Goal: Task Accomplishment & Management: Complete application form

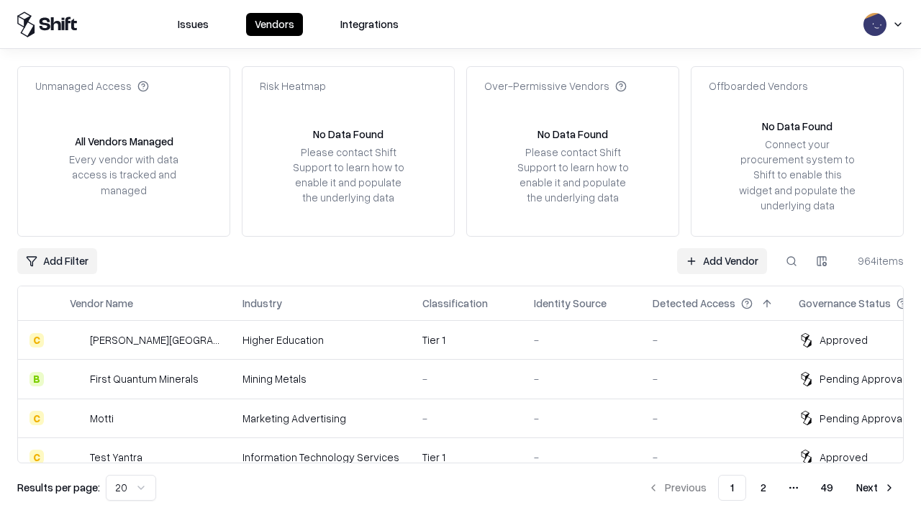
click at [722, 260] on link "Add Vendor" at bounding box center [722, 261] width 90 height 26
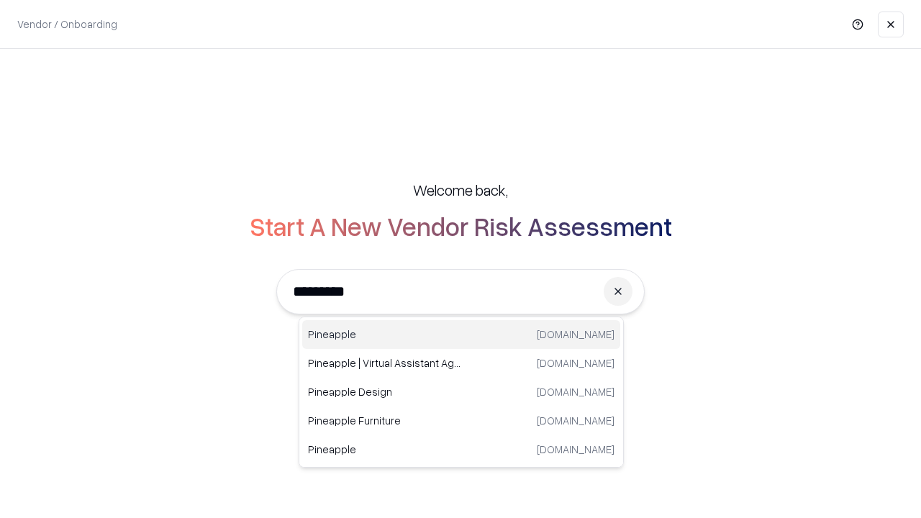
click at [461, 335] on div "Pineapple pineappleenergy.com" at bounding box center [461, 334] width 318 height 29
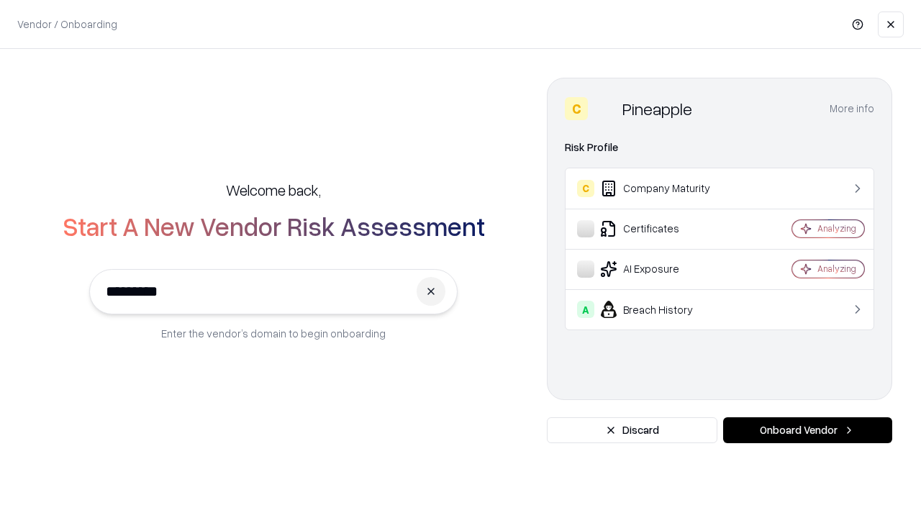
type input "*********"
click at [807, 430] on button "Onboard Vendor" at bounding box center [807, 430] width 169 height 26
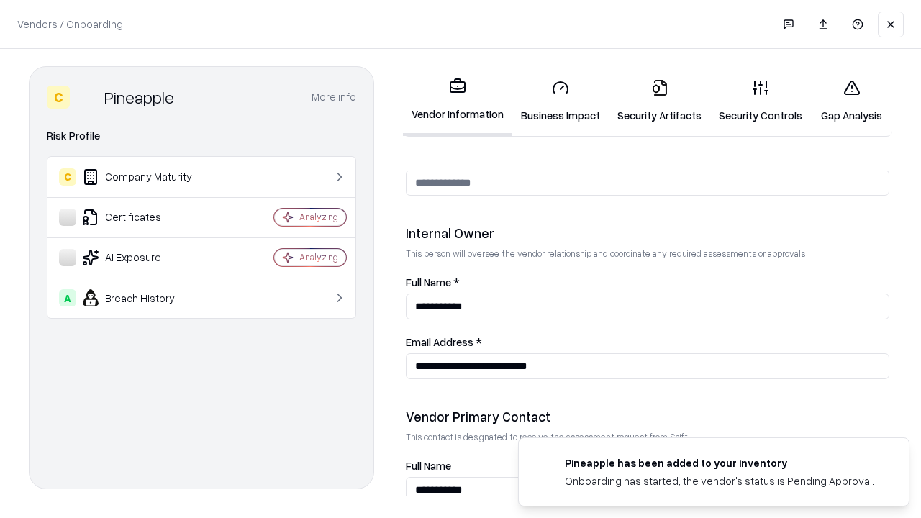
scroll to position [745, 0]
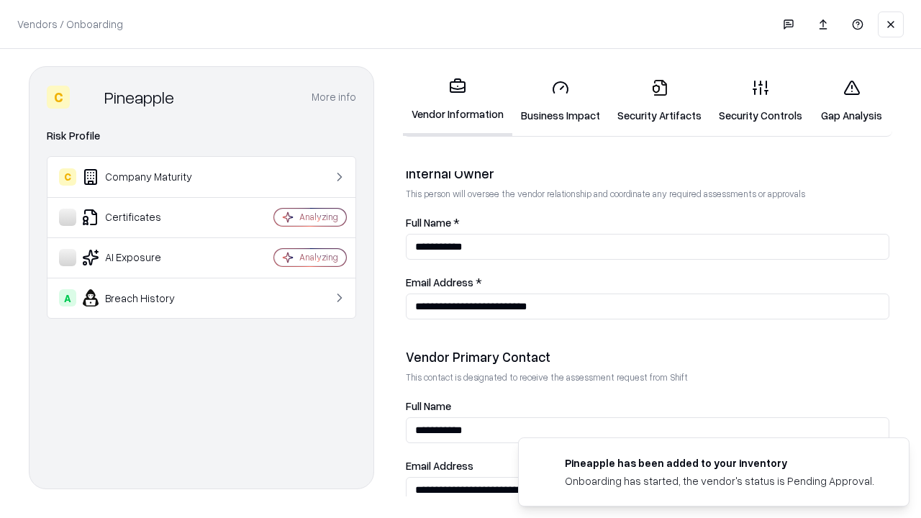
click at [561, 101] on link "Business Impact" at bounding box center [560, 101] width 96 height 67
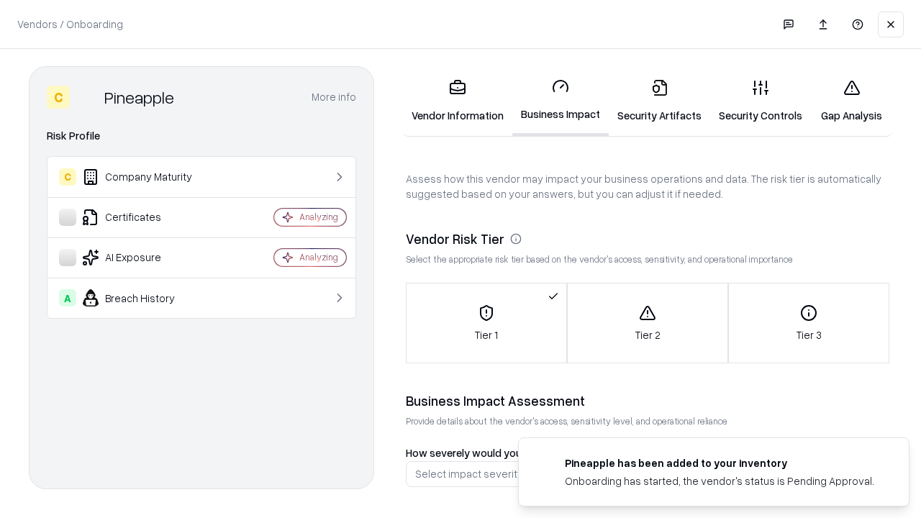
click at [659, 101] on link "Security Artifacts" at bounding box center [659, 101] width 101 height 67
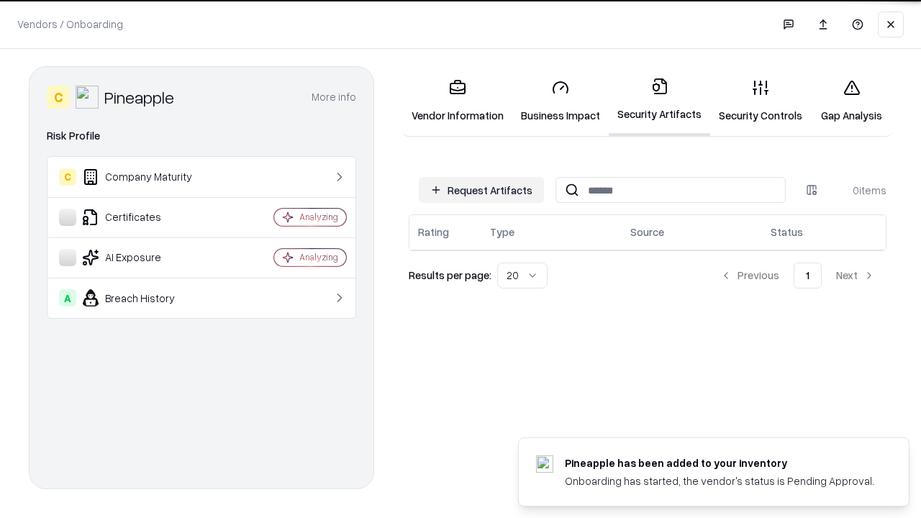
click at [481, 190] on button "Request Artifacts" at bounding box center [481, 190] width 125 height 26
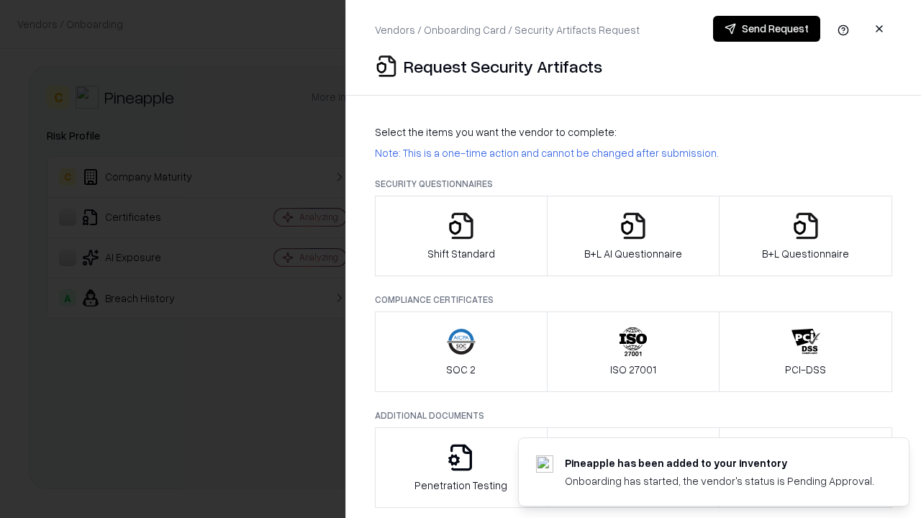
click at [461, 236] on icon "button" at bounding box center [461, 226] width 29 height 29
click at [766, 29] on button "Send Request" at bounding box center [766, 29] width 107 height 26
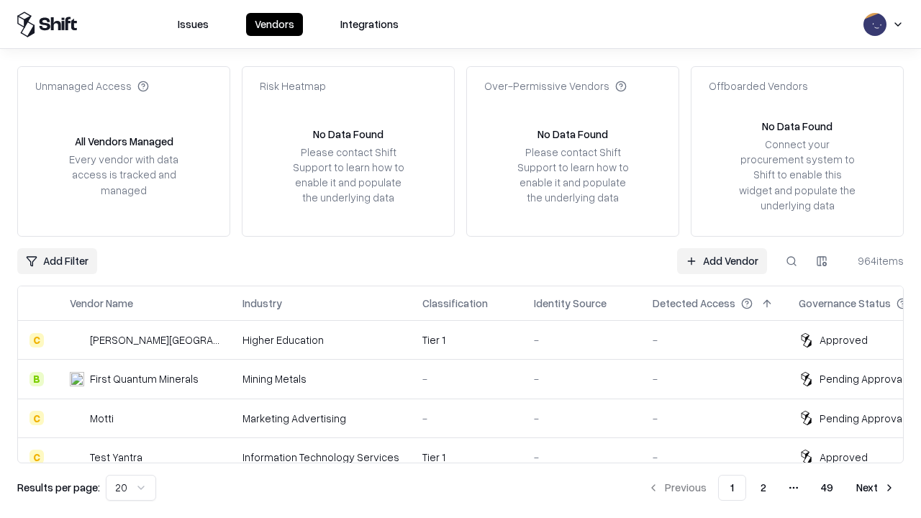
click at [792, 260] on button at bounding box center [792, 261] width 26 height 26
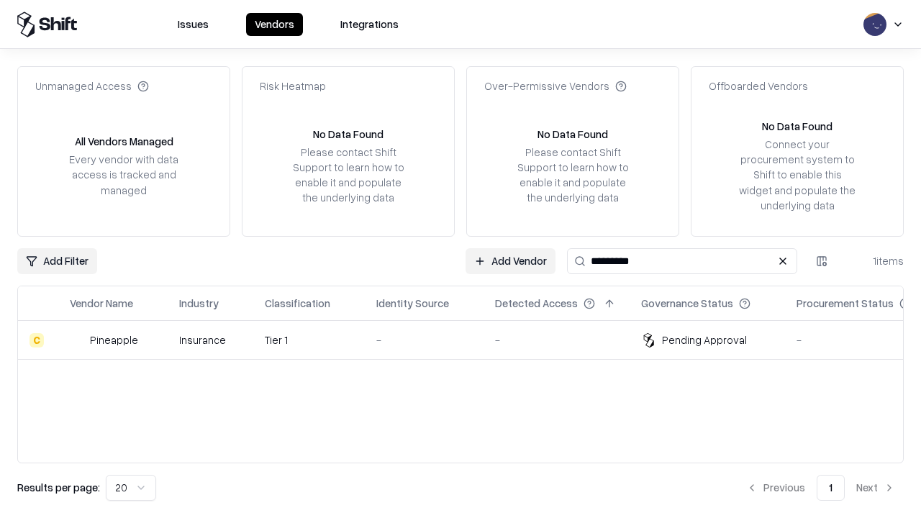
type input "*********"
click at [469, 340] on div "-" at bounding box center [424, 339] width 96 height 15
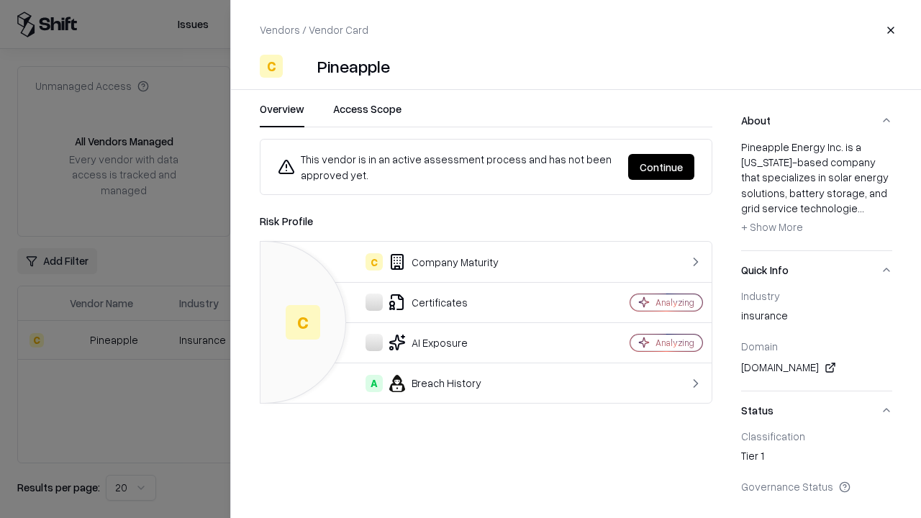
click at [661, 167] on button "Continue" at bounding box center [661, 167] width 66 height 26
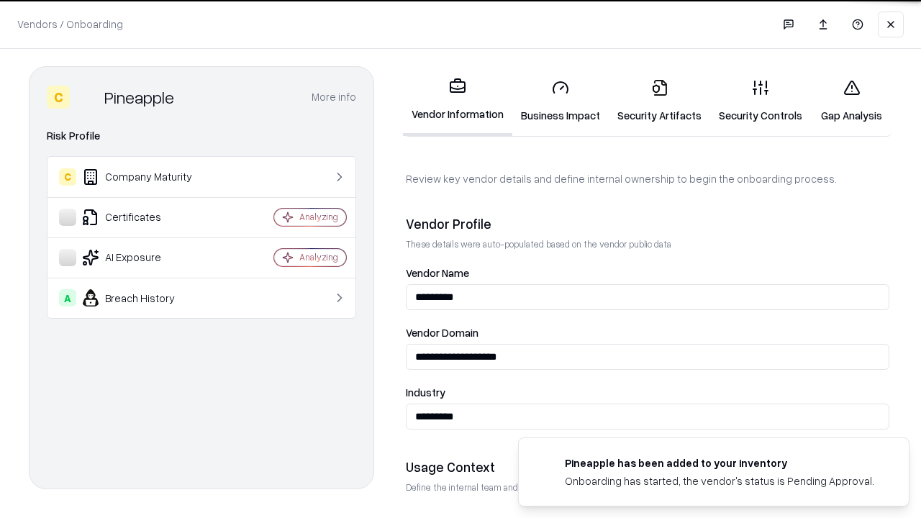
click at [659, 101] on link "Security Artifacts" at bounding box center [659, 101] width 101 height 67
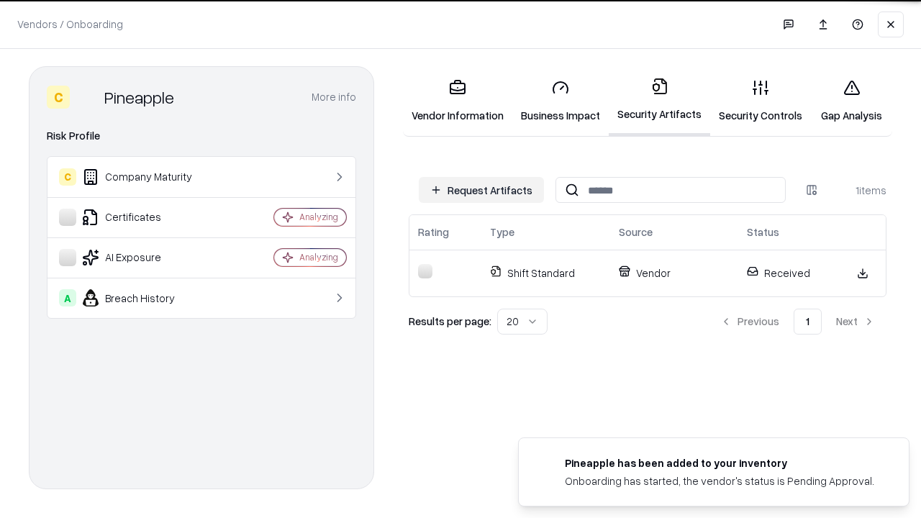
click at [851, 101] on link "Gap Analysis" at bounding box center [851, 101] width 81 height 67
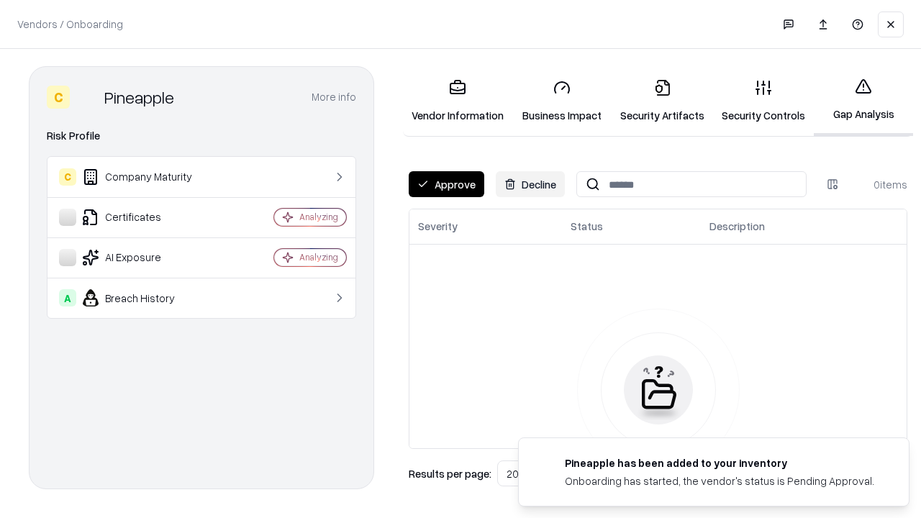
click at [446, 184] on button "Approve" at bounding box center [447, 184] width 76 height 26
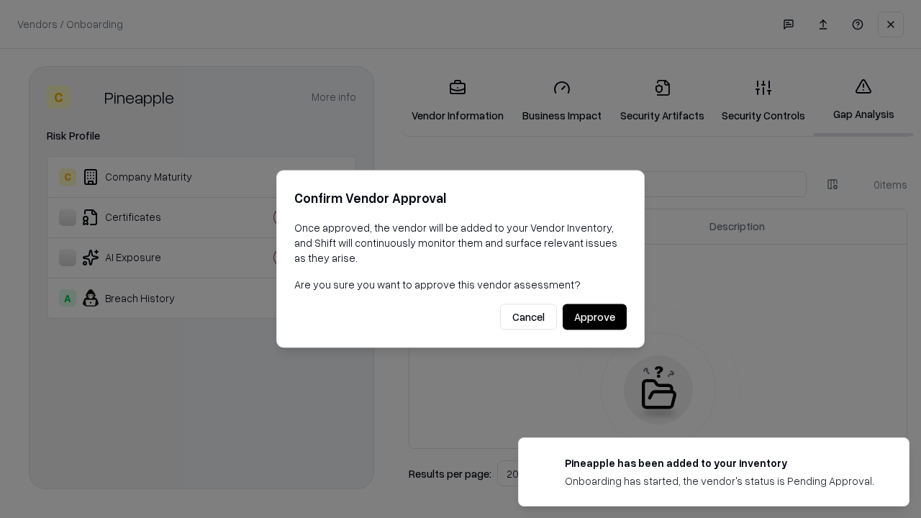
click at [594, 317] on button "Approve" at bounding box center [595, 317] width 64 height 26
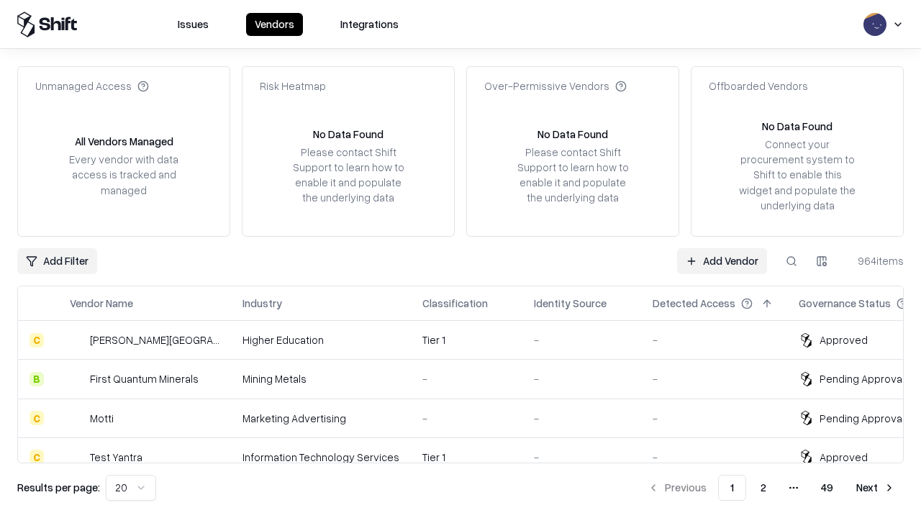
type input "*********"
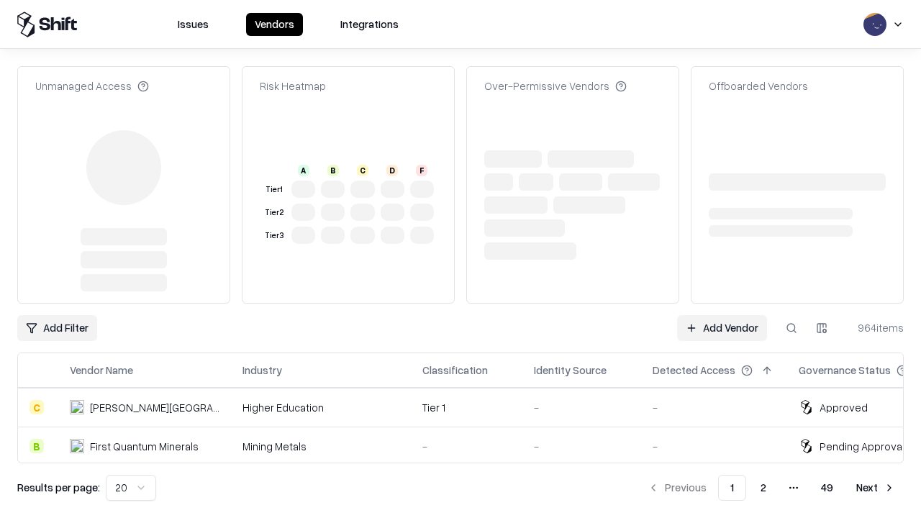
click at [722, 315] on link "Add Vendor" at bounding box center [722, 328] width 90 height 26
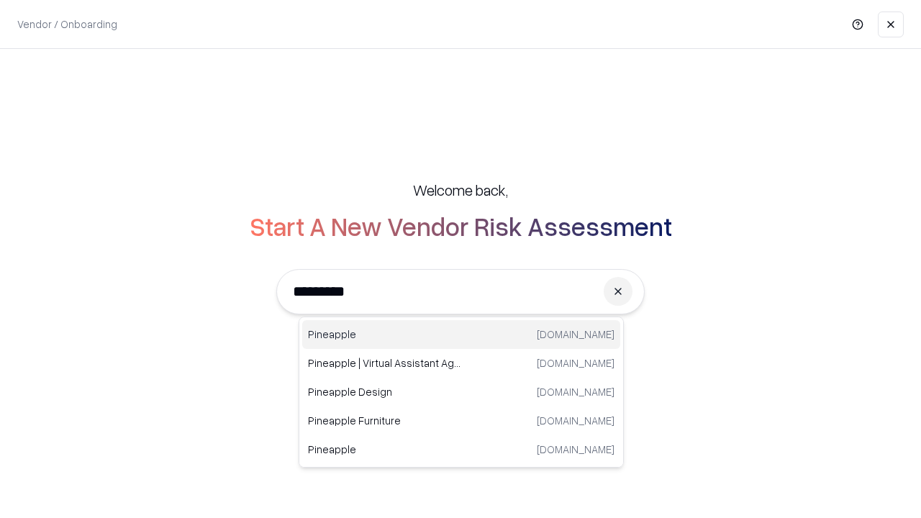
click at [461, 335] on div "Pineapple [DOMAIN_NAME]" at bounding box center [461, 334] width 318 height 29
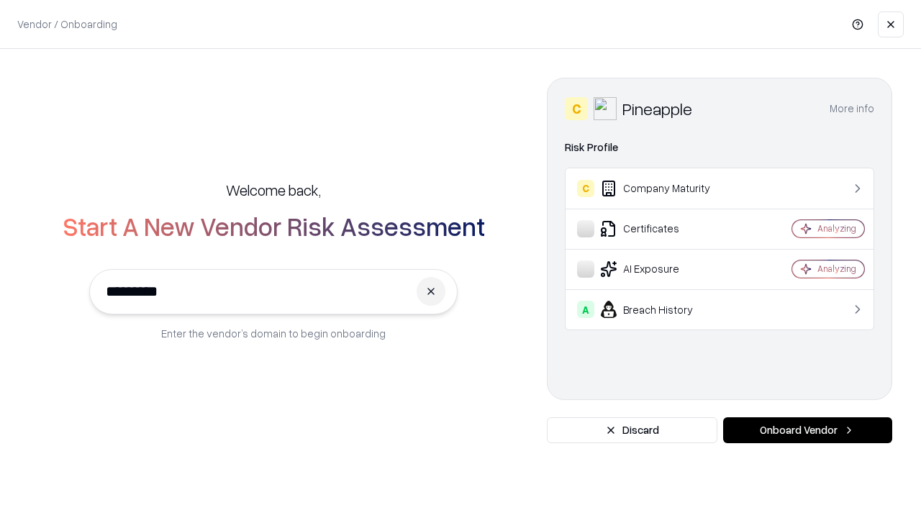
type input "*********"
click at [807, 430] on button "Onboard Vendor" at bounding box center [807, 430] width 169 height 26
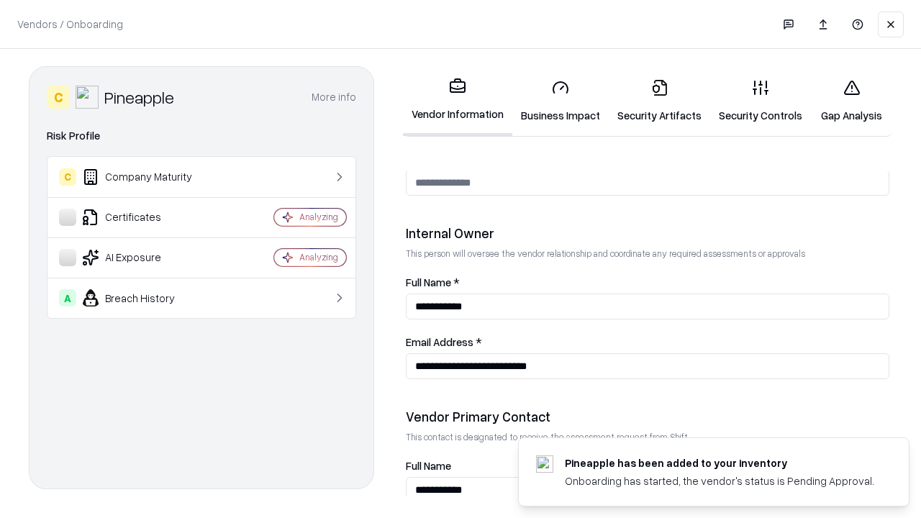
scroll to position [745, 0]
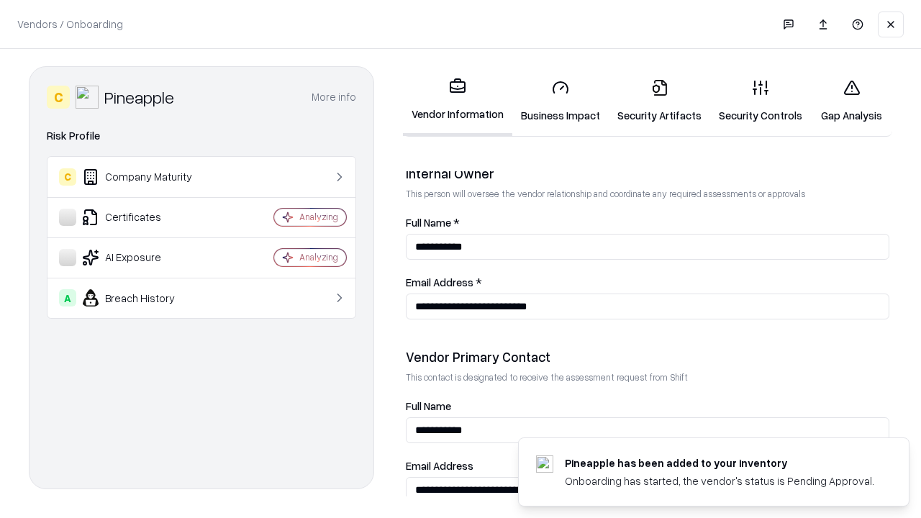
click at [851, 101] on link "Gap Analysis" at bounding box center [851, 101] width 81 height 67
